Goal: Information Seeking & Learning: Learn about a topic

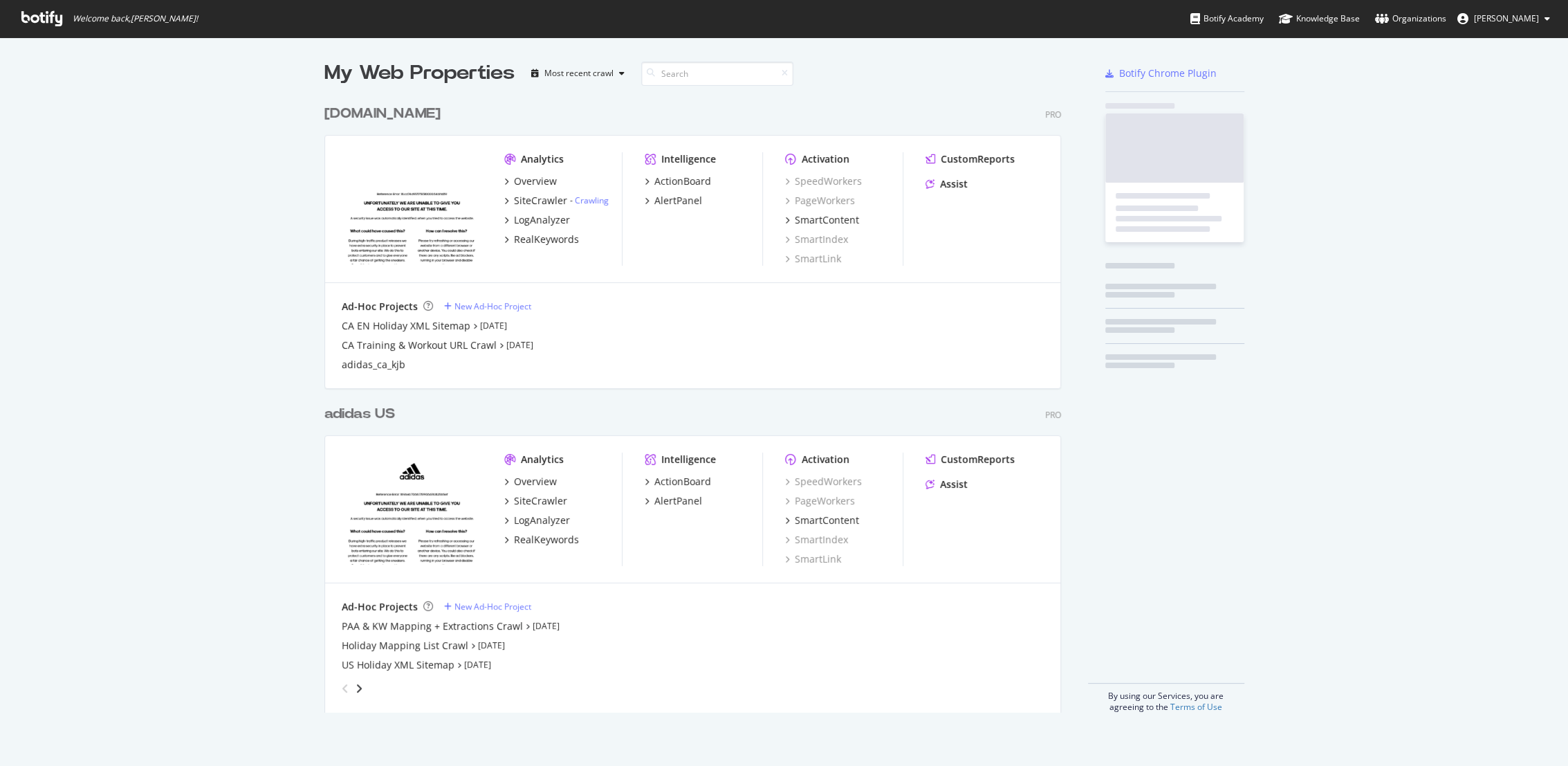
scroll to position [614, 736]
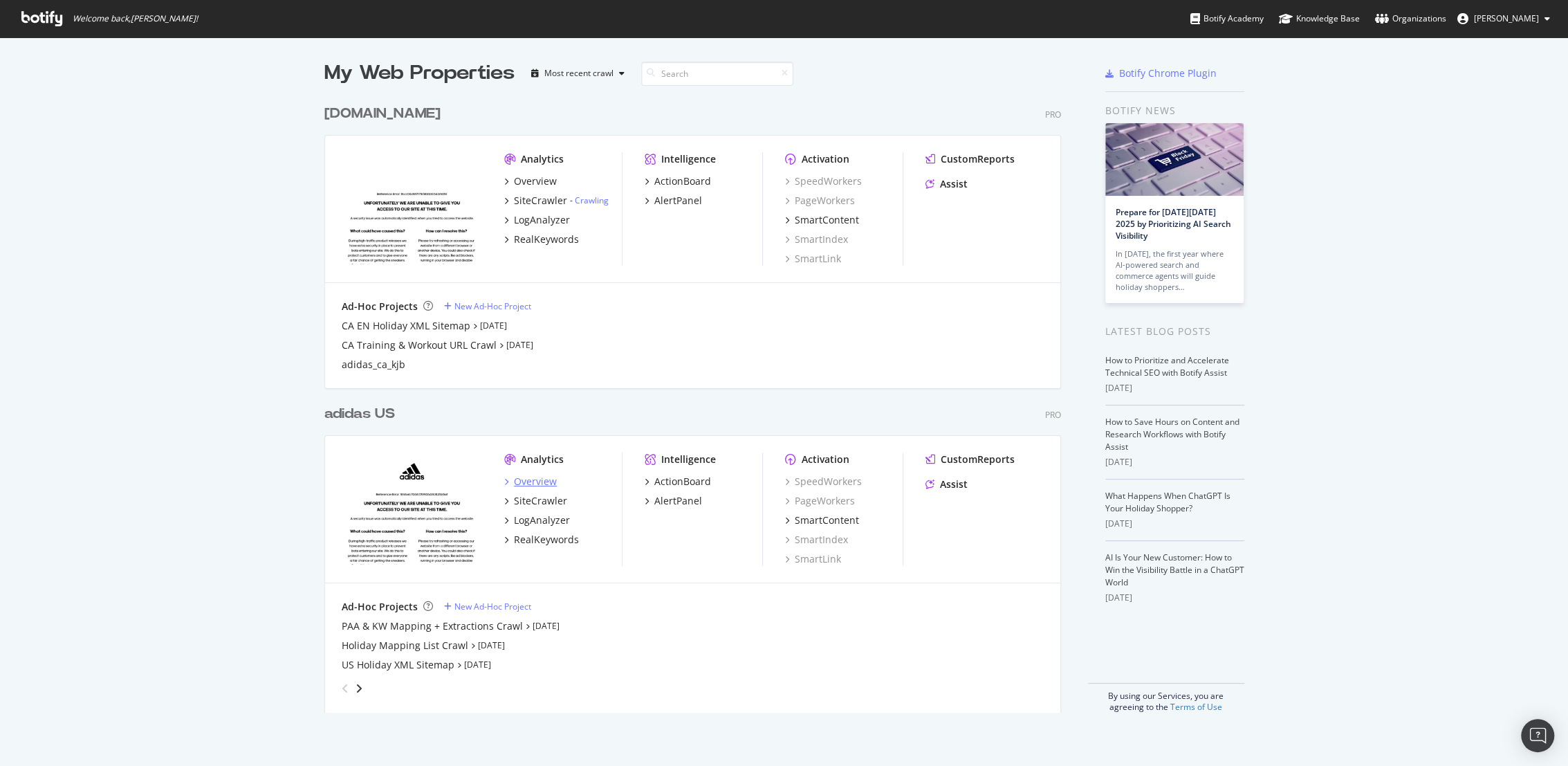
click at [528, 478] on div "Overview" at bounding box center [535, 481] width 43 height 14
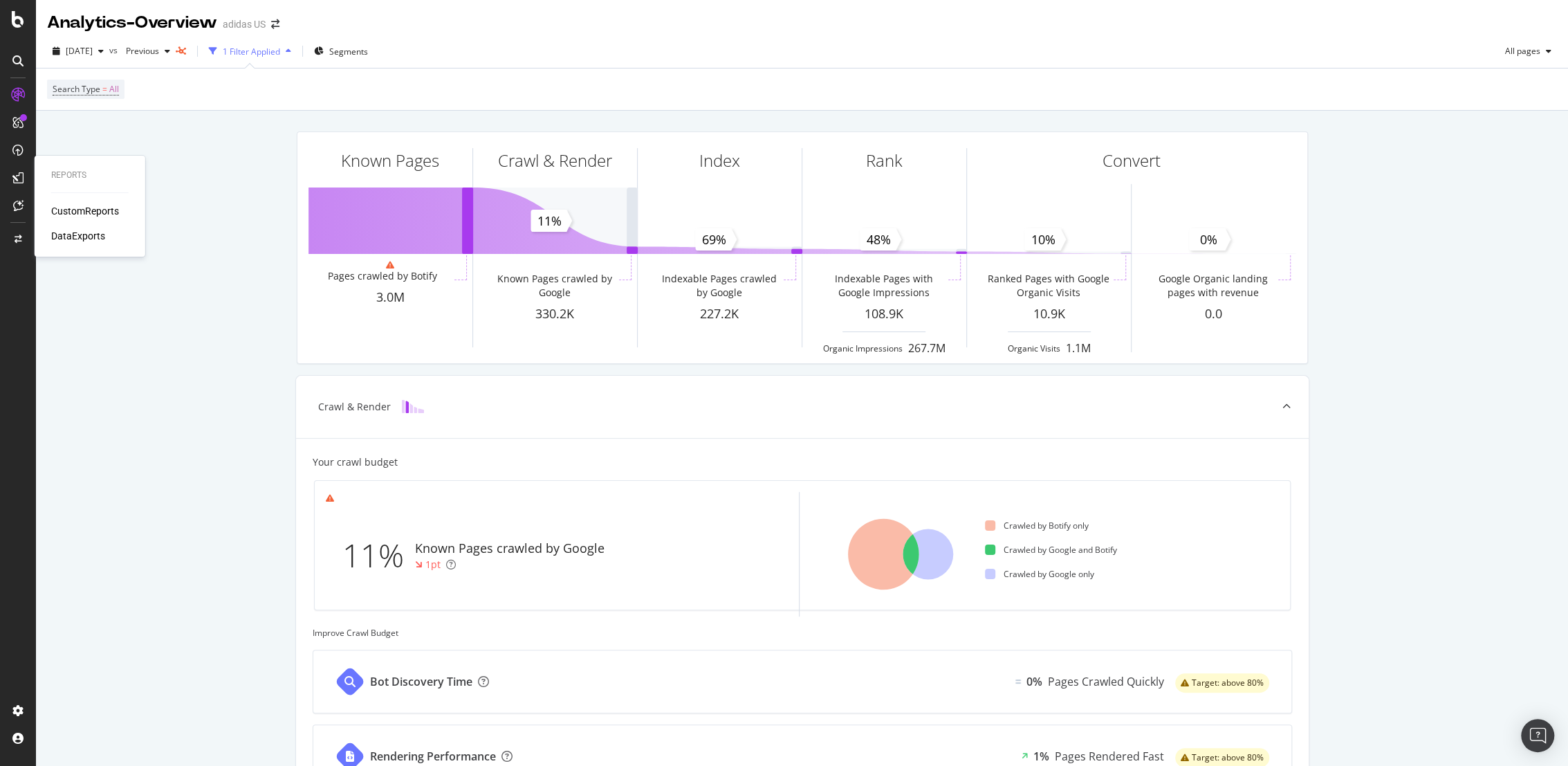
click at [87, 214] on div "CustomReports" at bounding box center [85, 211] width 68 height 14
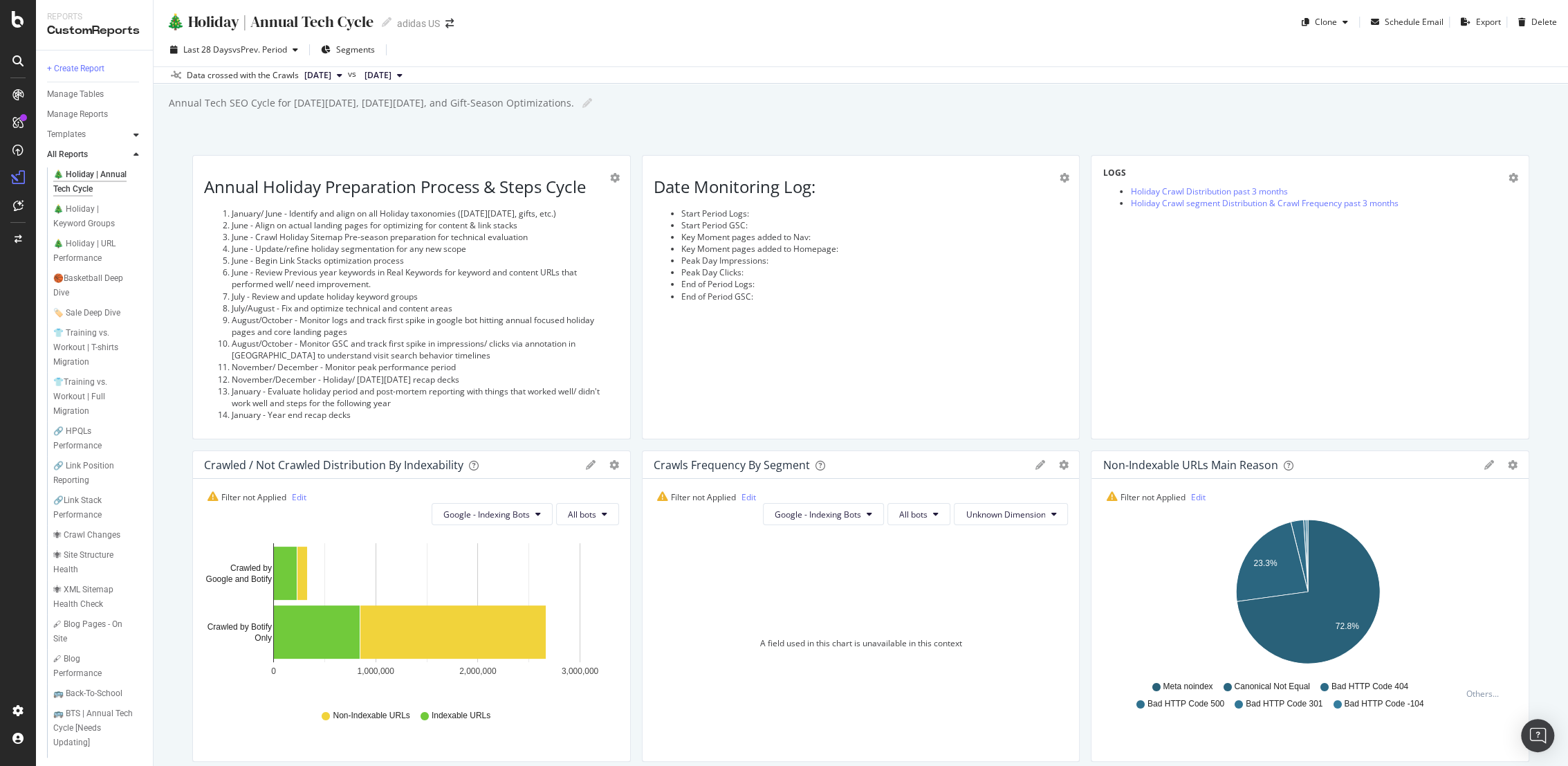
click at [139, 134] on div at bounding box center [136, 134] width 14 height 14
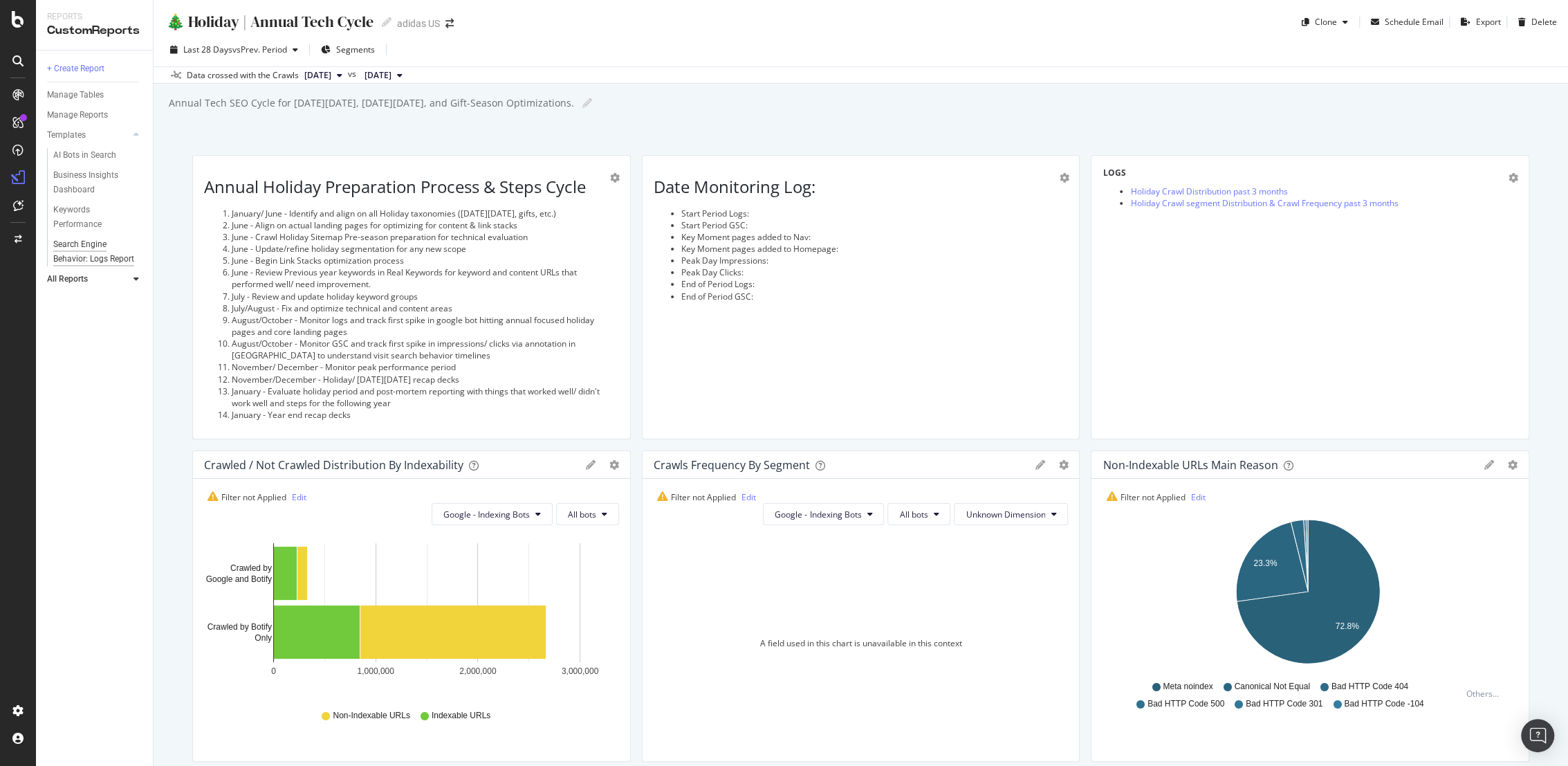
click at [100, 254] on div "Search Engine Behavior: Logs Report" at bounding box center [94, 252] width 82 height 29
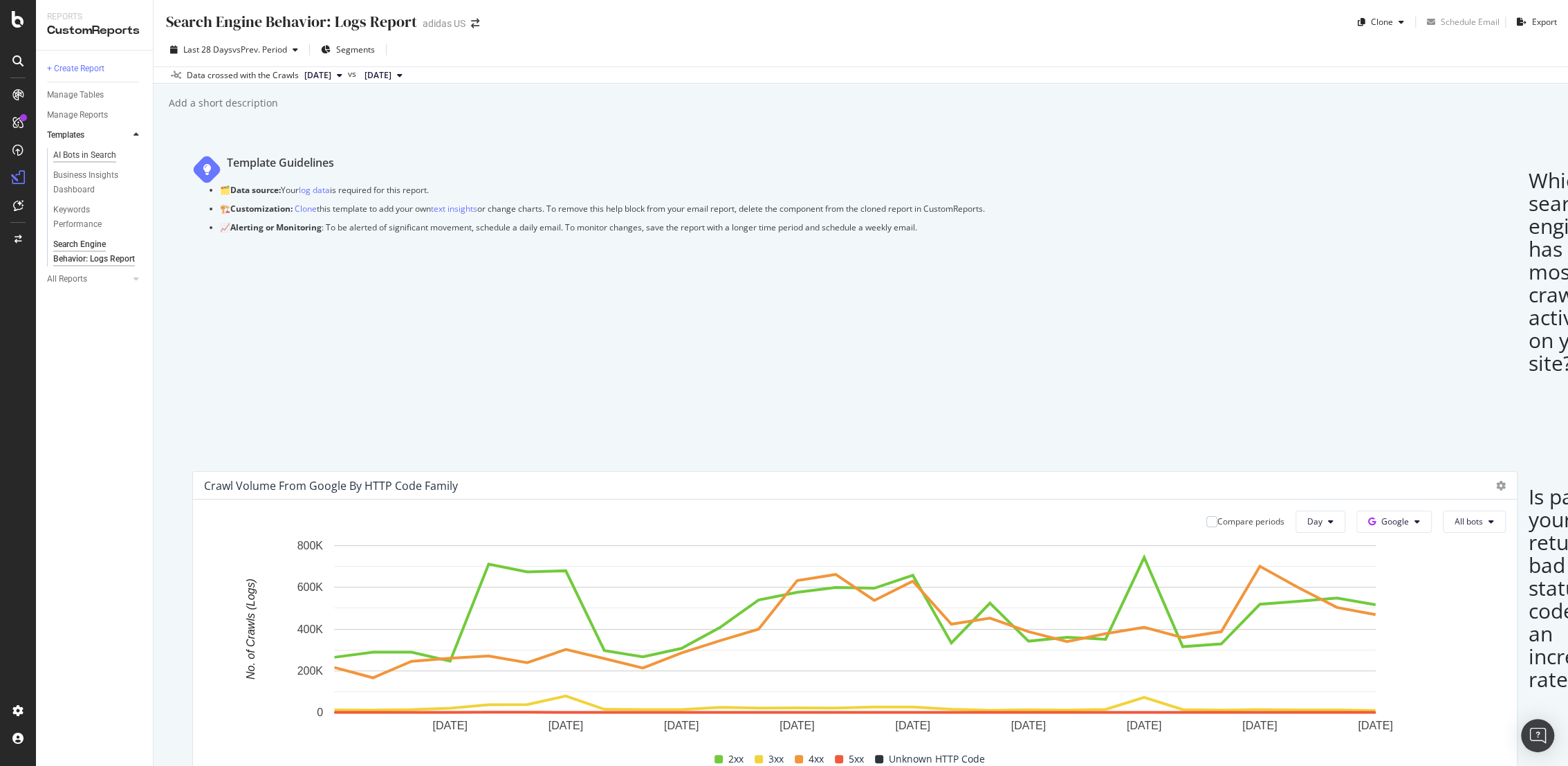
click at [79, 154] on div "AI Bots in Search" at bounding box center [85, 155] width 63 height 14
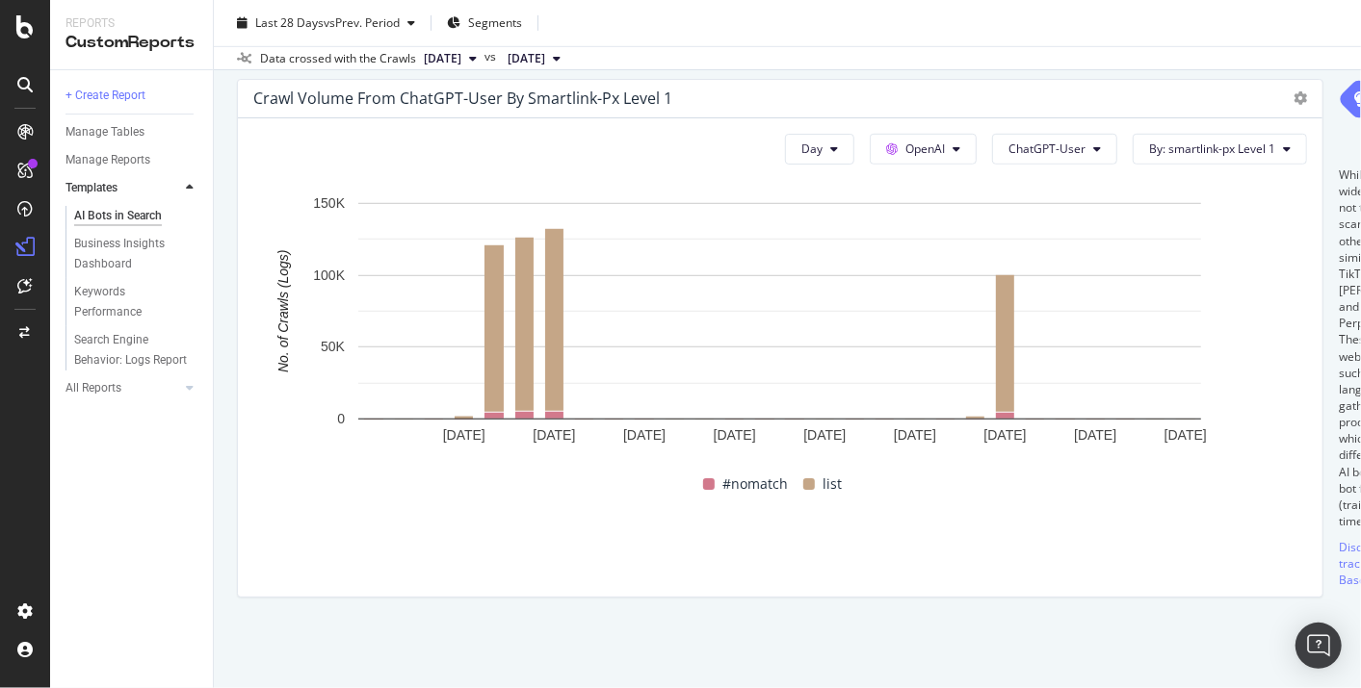
scroll to position [3806, 0]
